Goal: Complete application form: Complete application form

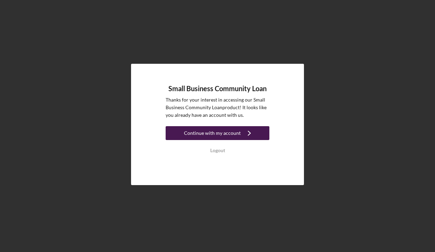
click at [239, 135] on div "Continue with my account" at bounding box center [212, 133] width 57 height 14
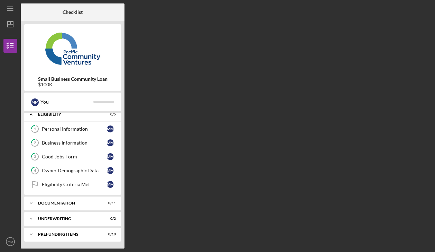
scroll to position [5, 0]
click at [78, 187] on link "Eligibility Criteria Met Eligibility Criteria Met M M" at bounding box center [73, 184] width 90 height 14
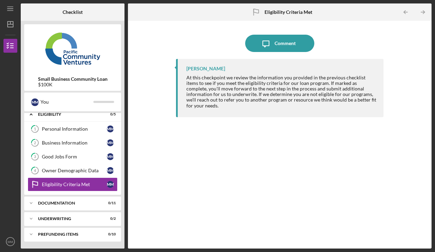
click at [174, 180] on div "Icon/Message Comment [PERSON_NAME] At this checkpoint we review the information…" at bounding box center [280, 134] width 297 height 221
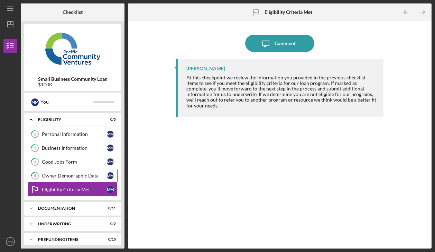
click at [84, 176] on div "Owner Demographic Data" at bounding box center [74, 176] width 65 height 6
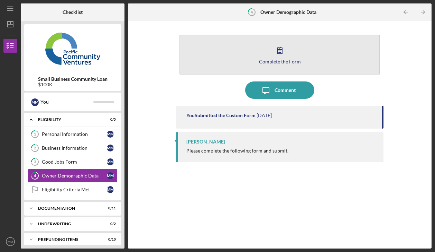
click at [277, 66] on button "Complete the Form Form" at bounding box center [280, 55] width 201 height 40
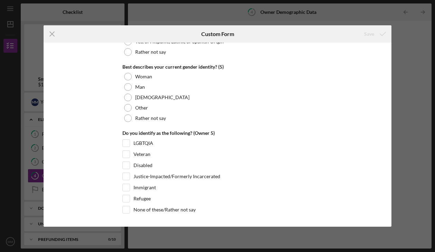
scroll to position [2674, 0]
click at [52, 34] on line at bounding box center [52, 34] width 5 height 5
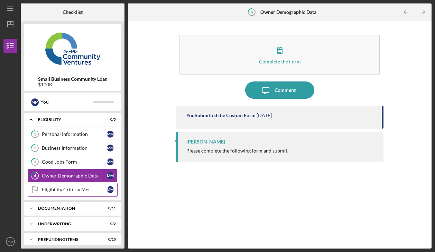
click at [84, 191] on div "Eligibility Criteria Met" at bounding box center [74, 190] width 65 height 6
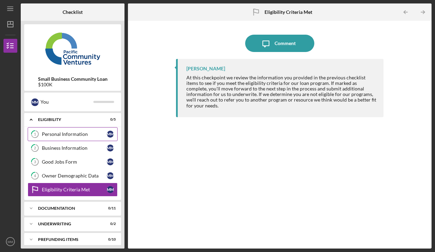
click at [71, 133] on div "Personal Information" at bounding box center [74, 134] width 65 height 6
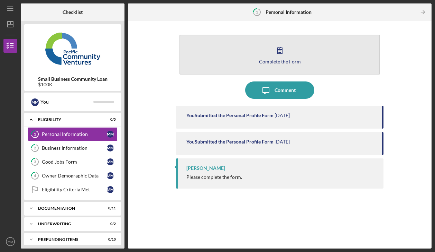
click at [296, 55] on button "Complete the Form Form" at bounding box center [280, 55] width 201 height 40
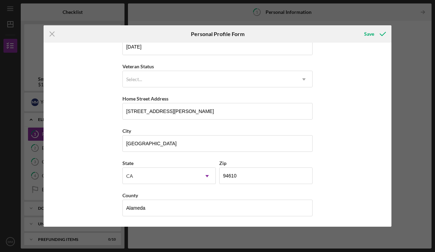
scroll to position [81, 0]
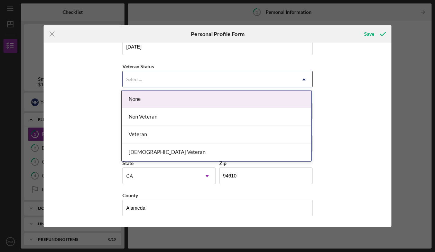
click at [304, 79] on use at bounding box center [304, 79] width 3 height 2
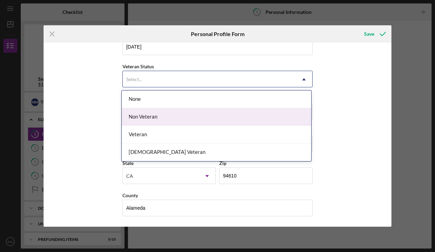
click at [282, 110] on div "Non Veteran" at bounding box center [217, 117] width 190 height 18
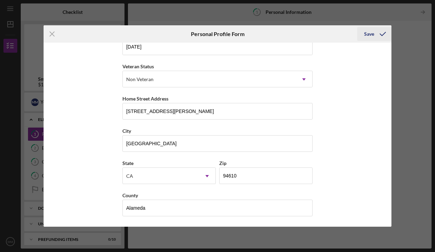
click at [383, 35] on icon "submit" at bounding box center [383, 33] width 17 height 17
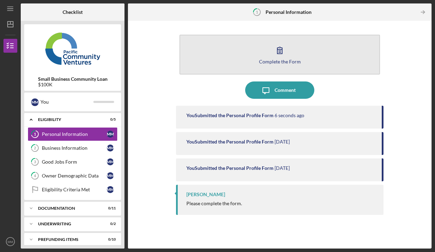
click at [279, 60] on div "Complete the Form" at bounding box center [280, 61] width 42 height 5
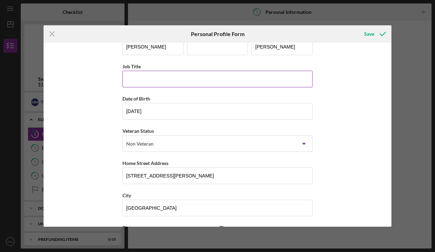
scroll to position [19, 0]
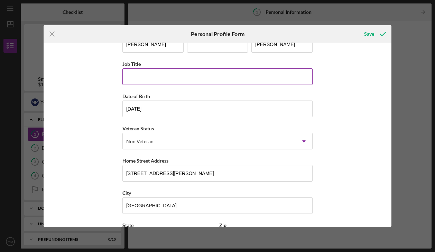
click at [285, 82] on input "Job Title" at bounding box center [218, 76] width 190 height 17
click at [141, 75] on input "Owner Operator" at bounding box center [218, 76] width 190 height 17
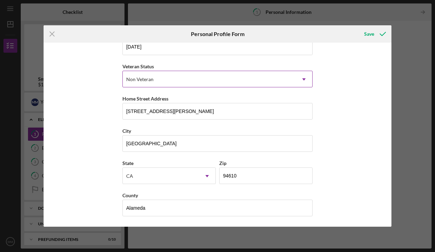
scroll to position [81, 0]
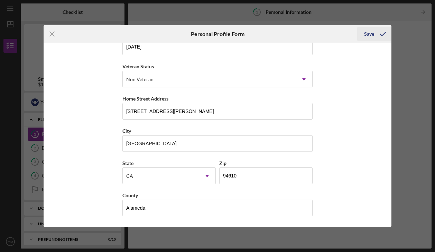
type input "Owner & Operator"
click at [369, 35] on div "Save" at bounding box center [370, 34] width 10 height 14
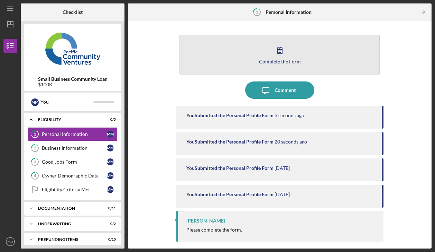
click at [284, 57] on icon "button" at bounding box center [279, 50] width 17 height 17
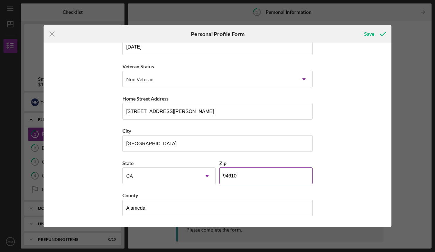
scroll to position [81, 0]
click at [244, 174] on input "94610" at bounding box center [265, 175] width 93 height 17
type input "94611"
click at [342, 168] on div "First Name [PERSON_NAME] Middle Name Last Name [PERSON_NAME] Job Title Owner & …" at bounding box center [218, 135] width 348 height 184
click at [368, 31] on div "Save" at bounding box center [370, 34] width 10 height 14
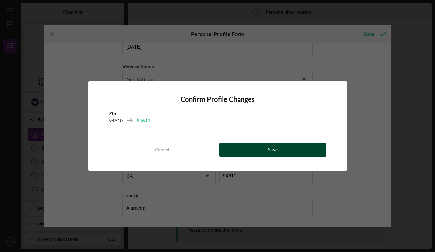
click at [297, 152] on button "Save" at bounding box center [272, 150] width 107 height 14
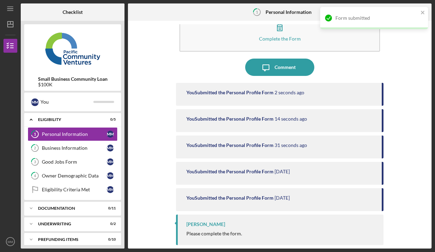
scroll to position [23, 0]
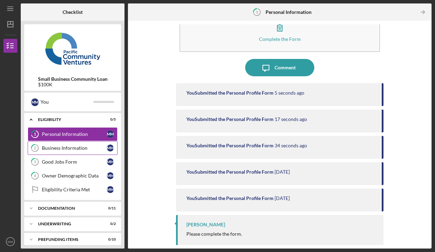
click at [79, 148] on div "Business Information" at bounding box center [74, 148] width 65 height 6
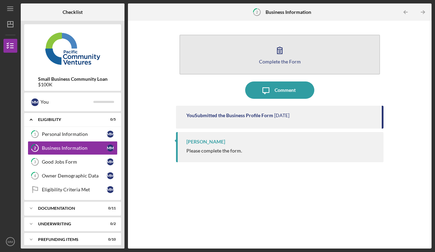
click at [286, 53] on icon "button" at bounding box center [279, 50] width 17 height 17
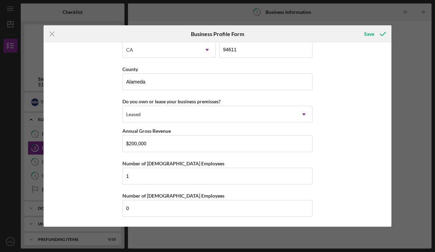
scroll to position [653, 0]
click at [372, 36] on div "Save" at bounding box center [370, 34] width 10 height 14
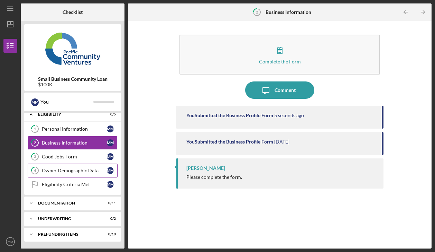
scroll to position [5, 0]
click at [77, 183] on div "Eligibility Criteria Met" at bounding box center [74, 184] width 65 height 6
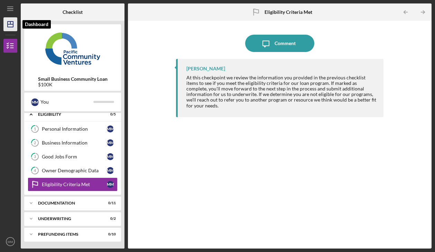
click at [11, 27] on icon "Icon/Dashboard" at bounding box center [10, 24] width 17 height 17
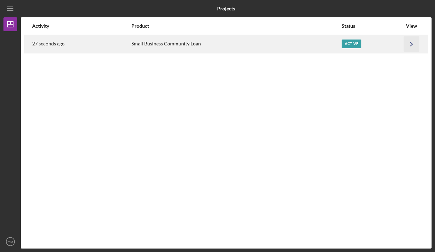
click at [414, 47] on icon "Icon/Navigate" at bounding box center [412, 44] width 16 height 16
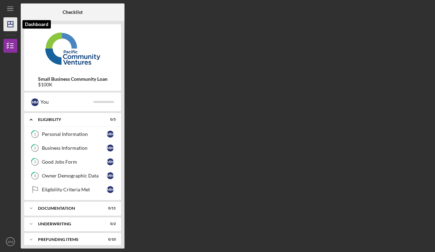
click at [11, 26] on icon "Icon/Dashboard" at bounding box center [10, 24] width 17 height 17
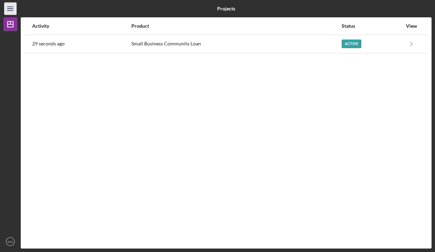
click at [10, 10] on icon "Icon/Menu" at bounding box center [11, 9] width 16 height 16
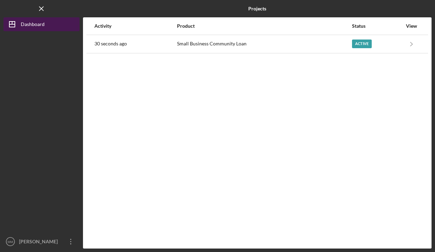
click at [10, 24] on line "button" at bounding box center [12, 24] width 6 height 0
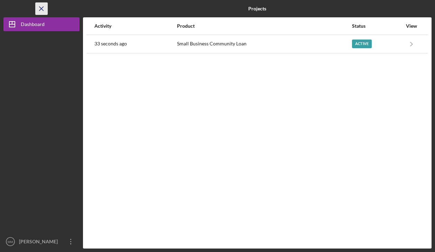
click at [41, 10] on line "button" at bounding box center [41, 9] width 4 height 4
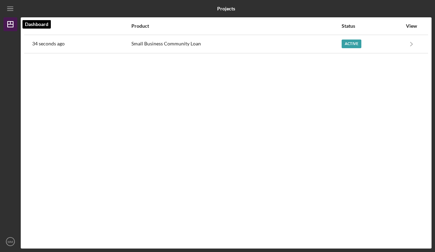
click at [9, 29] on icon "Icon/Dashboard" at bounding box center [10, 24] width 17 height 17
click at [9, 19] on icon "Icon/Dashboard" at bounding box center [10, 24] width 17 height 17
click at [9, 10] on icon "Icon/Menu" at bounding box center [11, 9] width 16 height 16
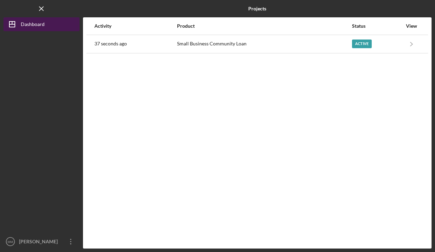
click at [22, 25] on div "Dashboard" at bounding box center [33, 25] width 24 height 16
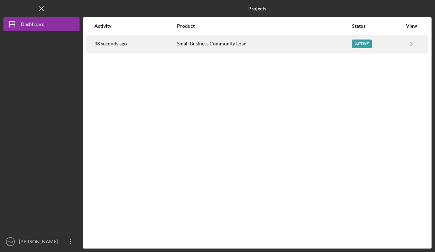
click at [393, 46] on div "Active" at bounding box center [377, 43] width 50 height 17
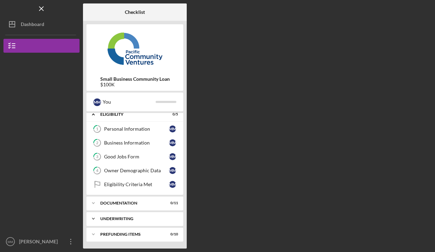
scroll to position [5, 0]
click at [42, 8] on icon "Icon/Menu Close" at bounding box center [42, 9] width 16 height 16
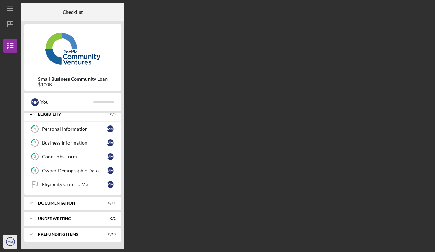
click at [11, 241] on text "MM" at bounding box center [11, 242] width 6 height 4
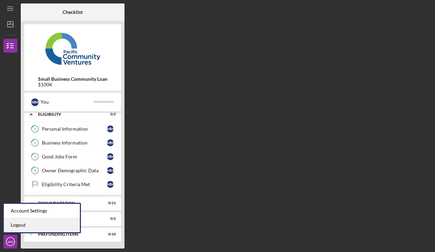
click at [26, 224] on link "Logout" at bounding box center [42, 225] width 76 height 14
